Goal: Check status

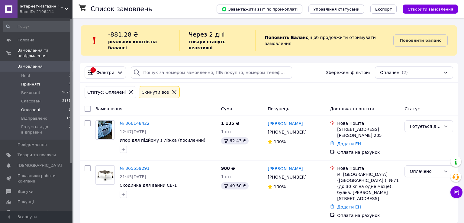
click at [33, 82] on span "Прийняті" at bounding box center [30, 84] width 19 height 5
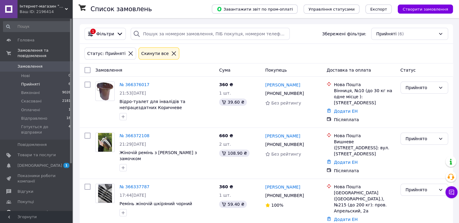
click at [35, 210] on span "Каталог ProSale" at bounding box center [34, 212] width 33 height 5
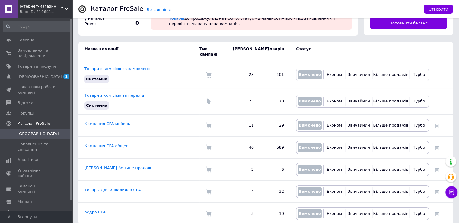
scroll to position [34, 0]
